Goal: Transaction & Acquisition: Purchase product/service

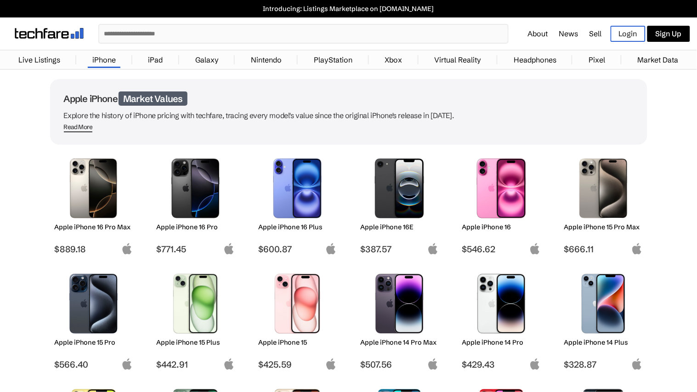
click at [96, 297] on img at bounding box center [93, 304] width 65 height 60
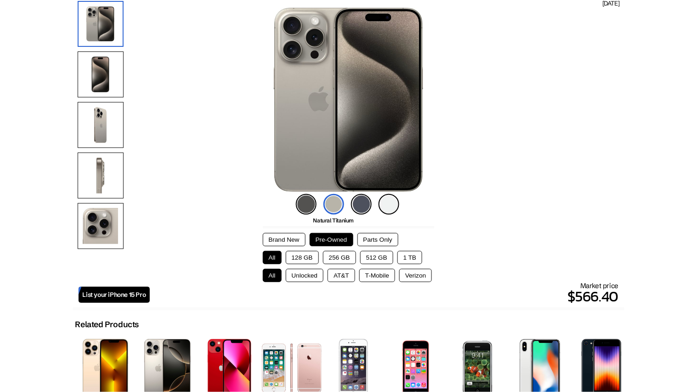
scroll to position [93, 0]
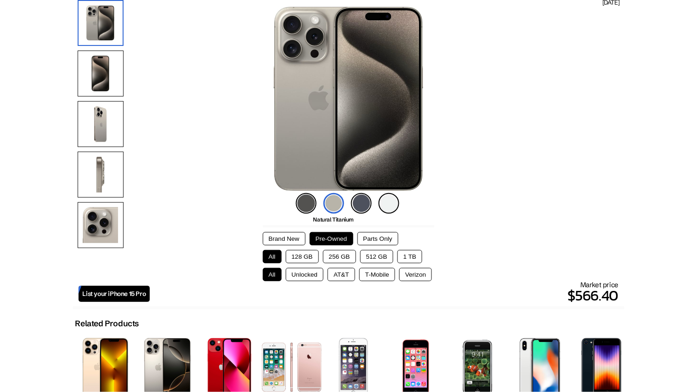
click at [273, 238] on button "Brand New" at bounding box center [284, 238] width 43 height 13
click at [365, 235] on button "Parts Only" at bounding box center [378, 238] width 41 height 13
click at [338, 235] on button "Pre-Owned" at bounding box center [332, 238] width 44 height 13
click at [313, 260] on button "128 GB" at bounding box center [302, 256] width 33 height 13
click at [333, 258] on button "256 GB" at bounding box center [339, 256] width 33 height 13
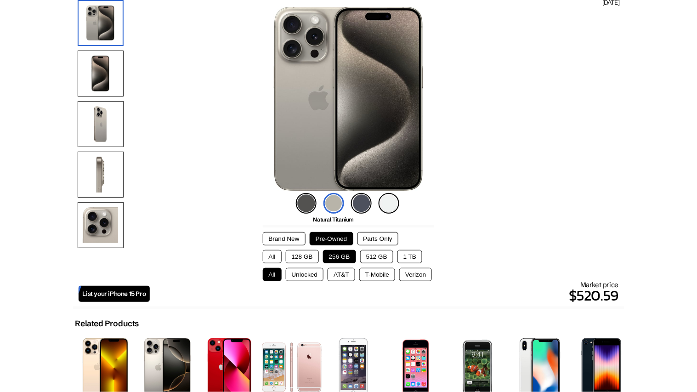
click at [302, 255] on button "128 GB" at bounding box center [302, 256] width 33 height 13
click at [324, 275] on button "Unlocked" at bounding box center [305, 274] width 38 height 13
click at [271, 279] on button "All" at bounding box center [272, 274] width 19 height 13
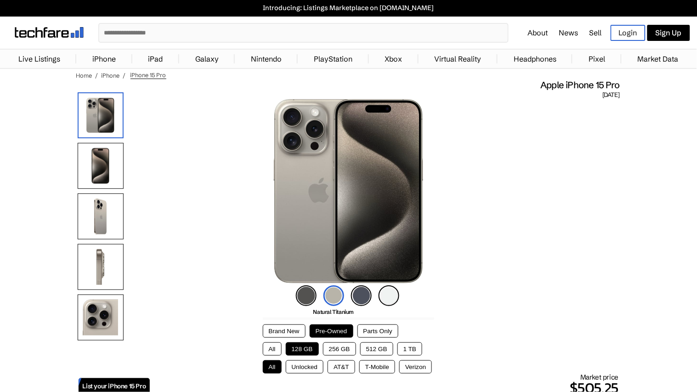
scroll to position [0, 0]
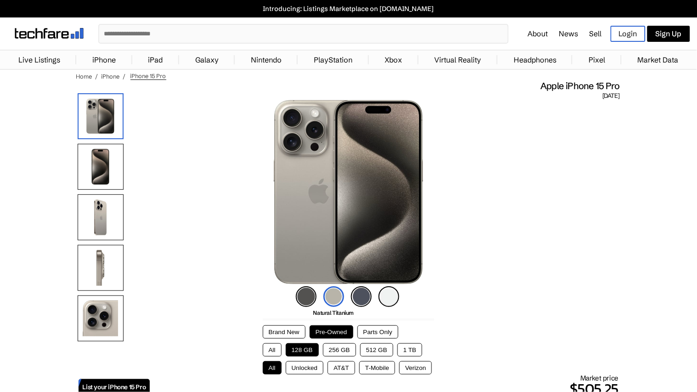
click at [117, 155] on img at bounding box center [101, 167] width 46 height 46
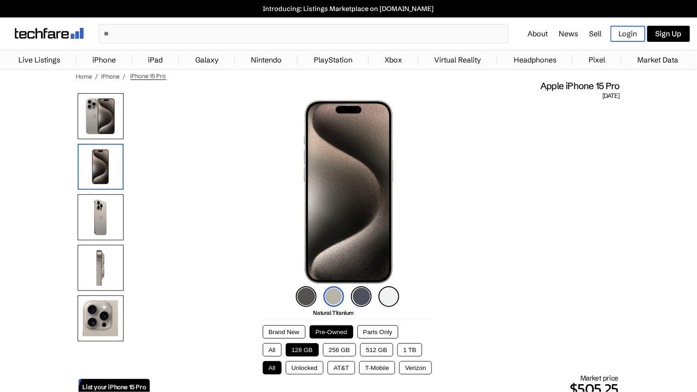
click at [93, 206] on img at bounding box center [101, 217] width 46 height 46
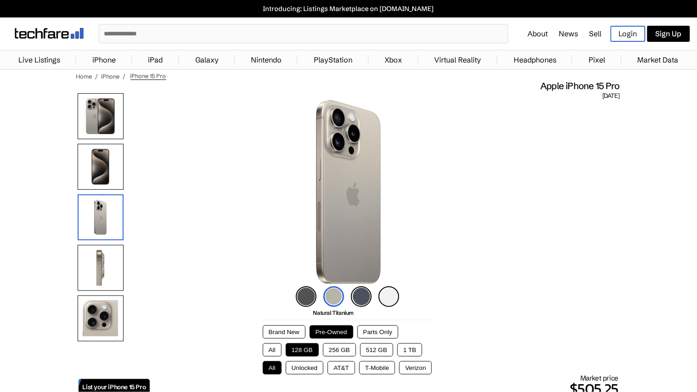
click at [100, 249] on img at bounding box center [101, 268] width 46 height 46
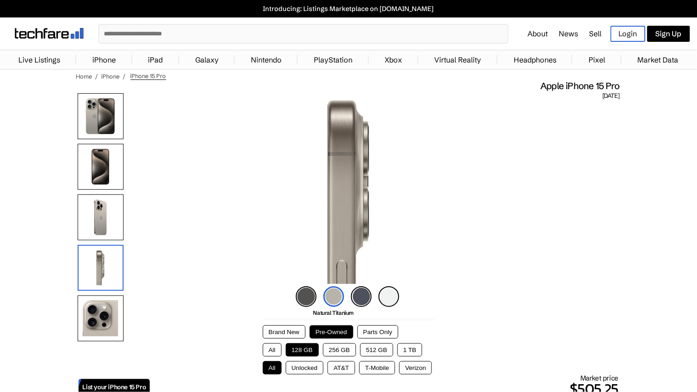
click at [103, 297] on img at bounding box center [101, 319] width 46 height 46
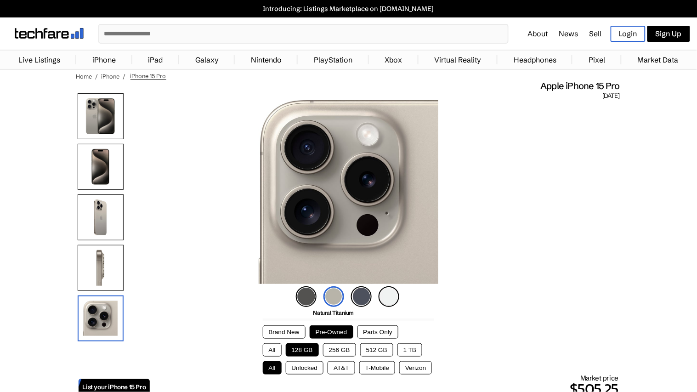
click at [391, 64] on link "Xbox" at bounding box center [394, 60] width 27 height 18
